Goal: Transaction & Acquisition: Purchase product/service

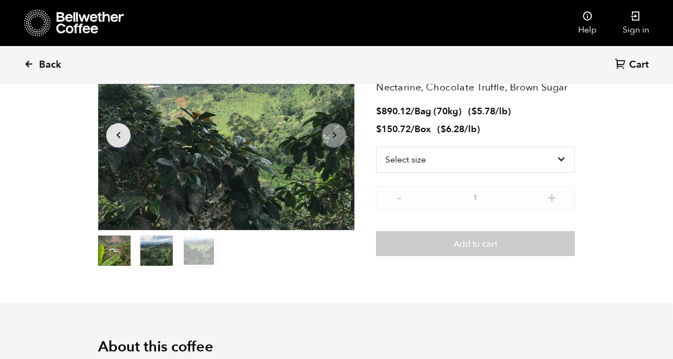
scroll to position [472, 464]
click at [42, 67] on span "Back" at bounding box center [50, 65] width 22 height 13
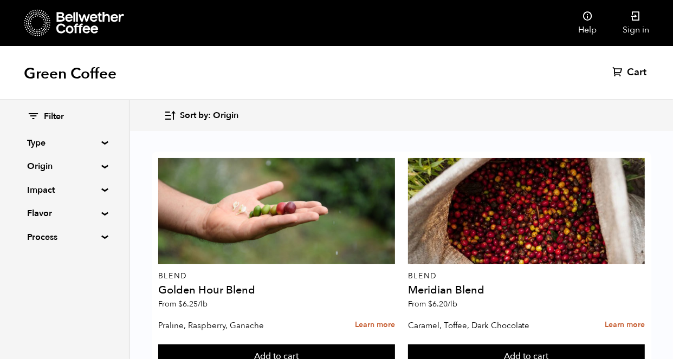
scroll to position [1834, 0]
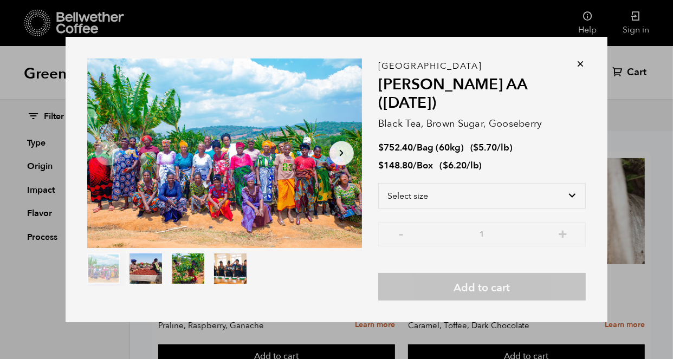
click at [335, 160] on icon "Arrow Right" at bounding box center [341, 153] width 13 height 13
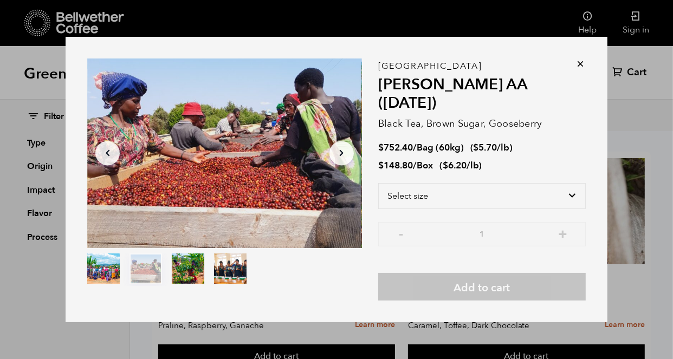
click at [335, 160] on icon "Arrow Right" at bounding box center [341, 153] width 13 height 13
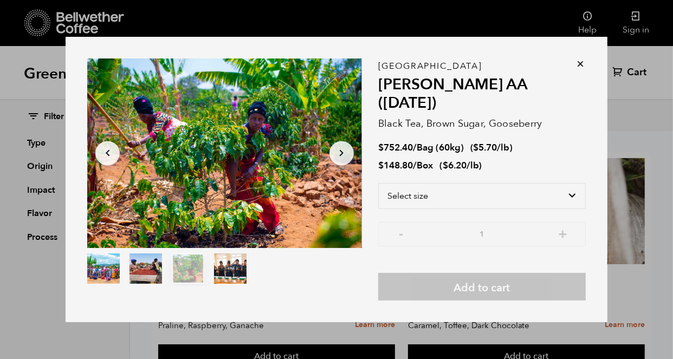
click at [335, 160] on icon "Arrow Right" at bounding box center [341, 153] width 13 height 13
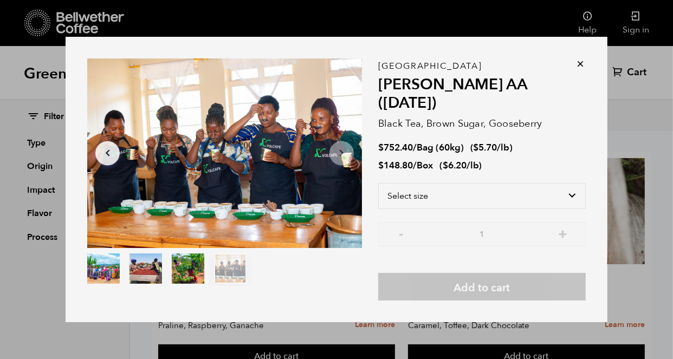
click at [580, 69] on icon at bounding box center [580, 64] width 11 height 11
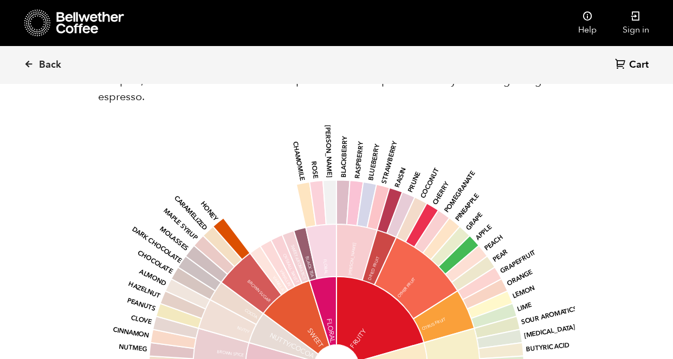
scroll to position [941, 0]
